Goal: Navigation & Orientation: Find specific page/section

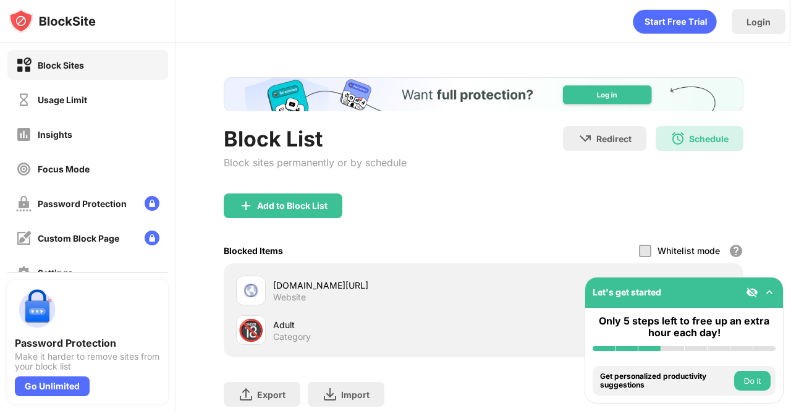
scroll to position [85, 0]
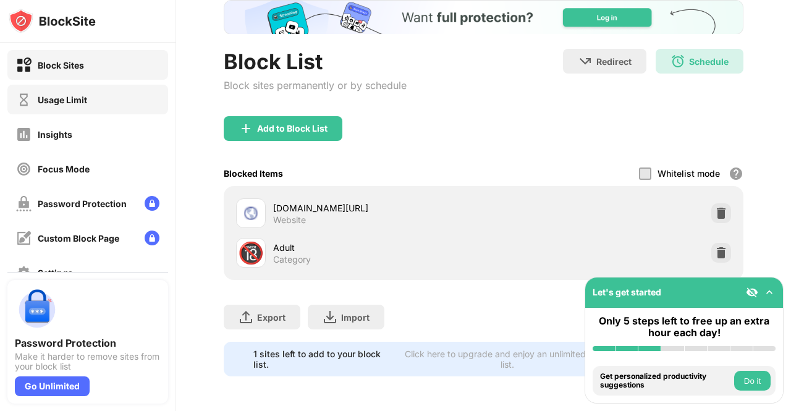
click at [82, 91] on div "Usage Limit" at bounding box center [87, 100] width 161 height 30
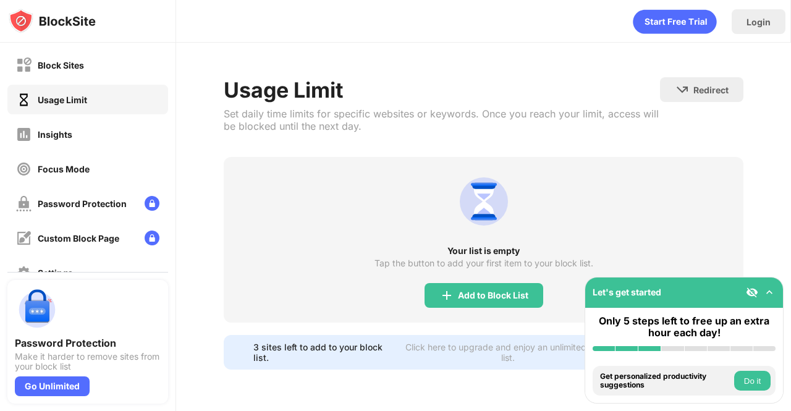
scroll to position [1, 0]
click at [85, 135] on div "Insights" at bounding box center [87, 134] width 161 height 30
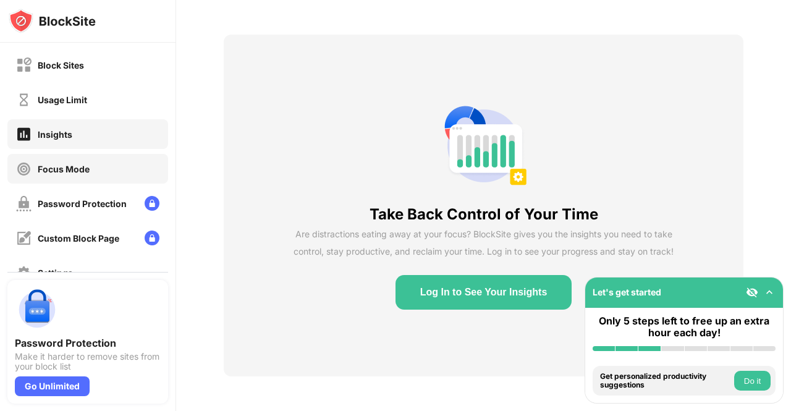
click at [70, 168] on div "Focus Mode" at bounding box center [64, 169] width 52 height 11
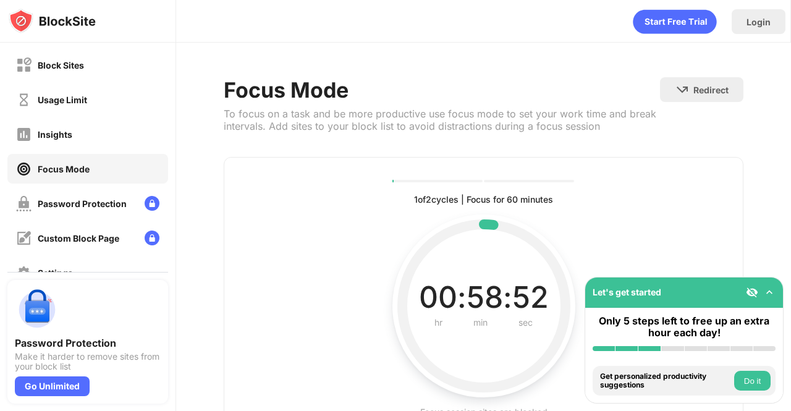
scroll to position [98, 0]
